Goal: Find specific page/section: Find specific page/section

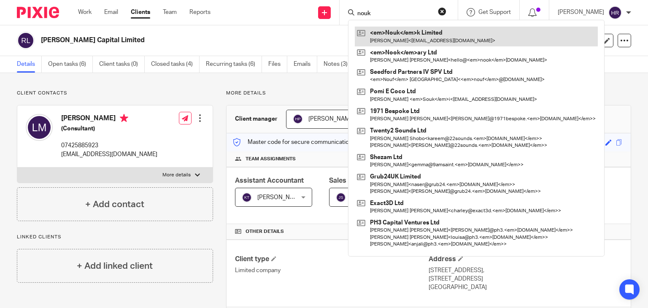
type input "nouk"
click at [371, 35] on link at bounding box center [476, 36] width 243 height 19
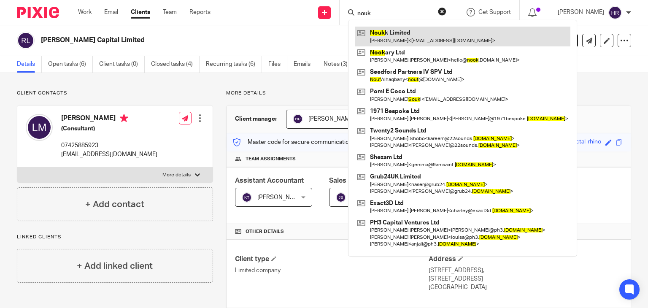
click at [375, 37] on link at bounding box center [462, 36] width 215 height 19
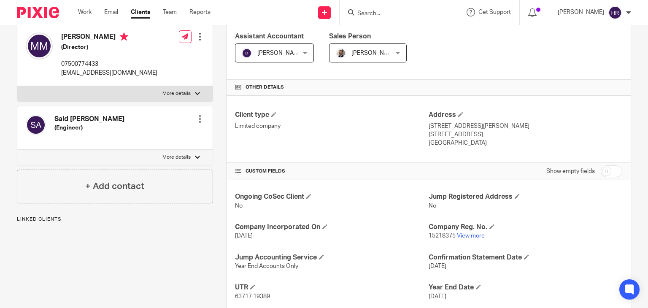
scroll to position [145, 0]
click at [457, 233] on link "View more" at bounding box center [471, 235] width 28 height 6
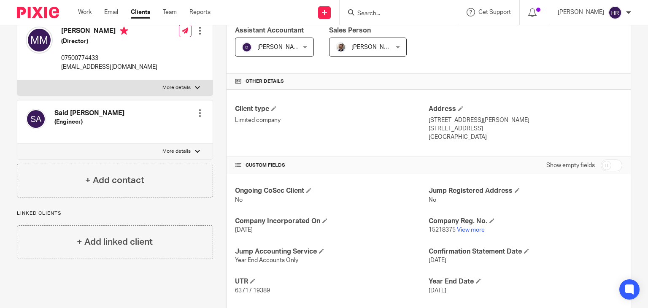
click at [358, 16] on input "Search" at bounding box center [394, 14] width 76 height 8
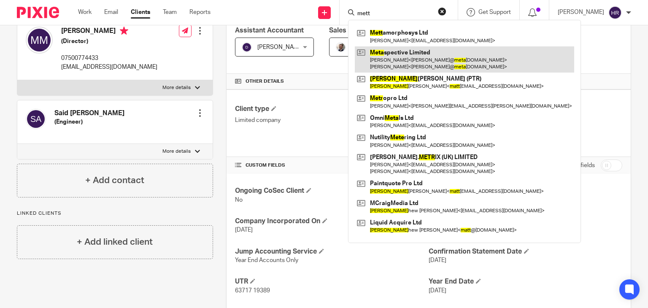
type input "mett"
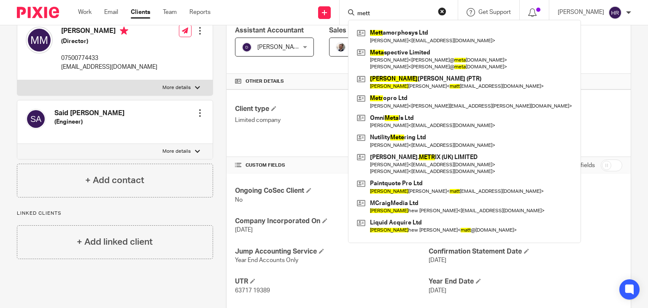
click at [516, 67] on div "Assistant Accountant [PERSON_NAME] S T [PERSON_NAME] S T Not selected [PERSON_N…" at bounding box center [428, 45] width 404 height 57
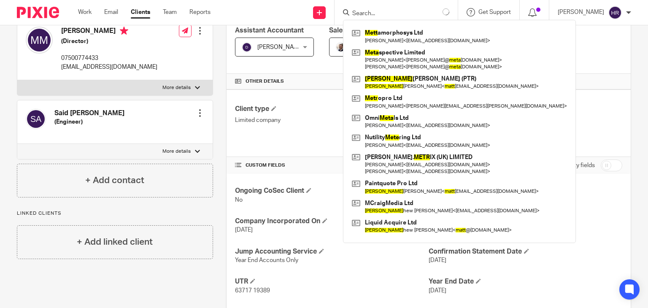
click at [516, 67] on div "Assistant Accountant [PERSON_NAME] S T [PERSON_NAME] S T Not selected [PERSON_N…" at bounding box center [428, 45] width 404 height 57
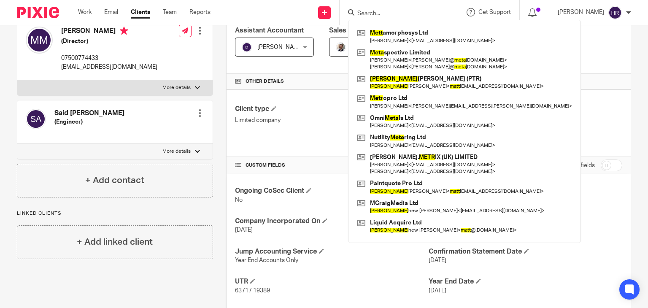
click at [516, 67] on div "Assistant Accountant [PERSON_NAME] S T [PERSON_NAME] S T Not selected [PERSON_N…" at bounding box center [428, 45] width 404 height 57
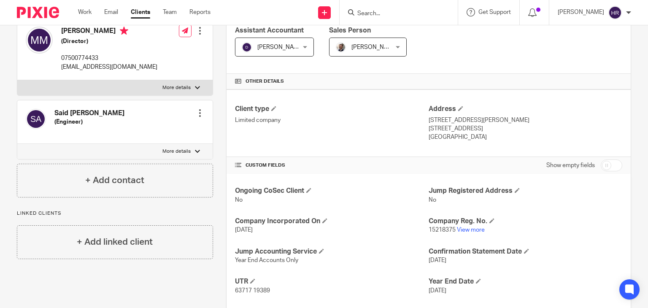
click at [572, 80] on h4 "Other details" at bounding box center [428, 81] width 387 height 7
